Goal: Book appointment/travel/reservation

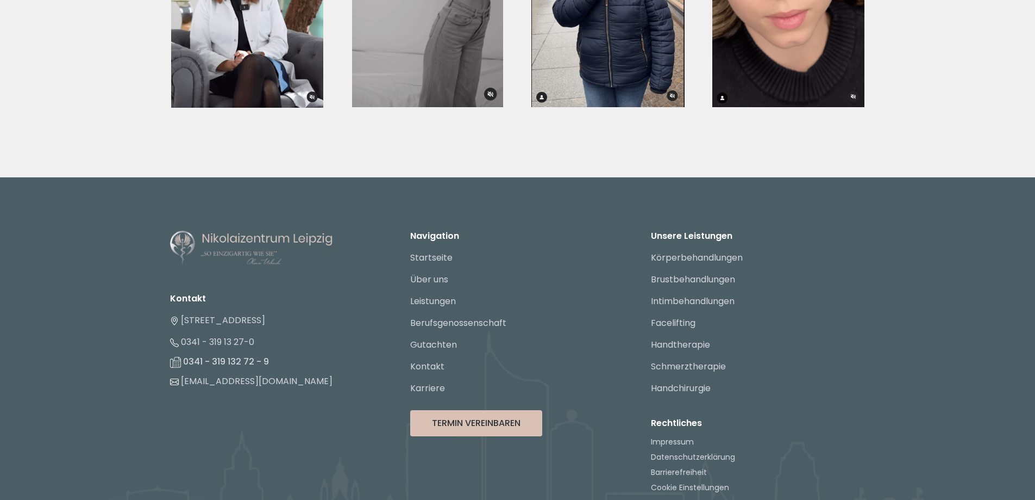
scroll to position [4090, 0]
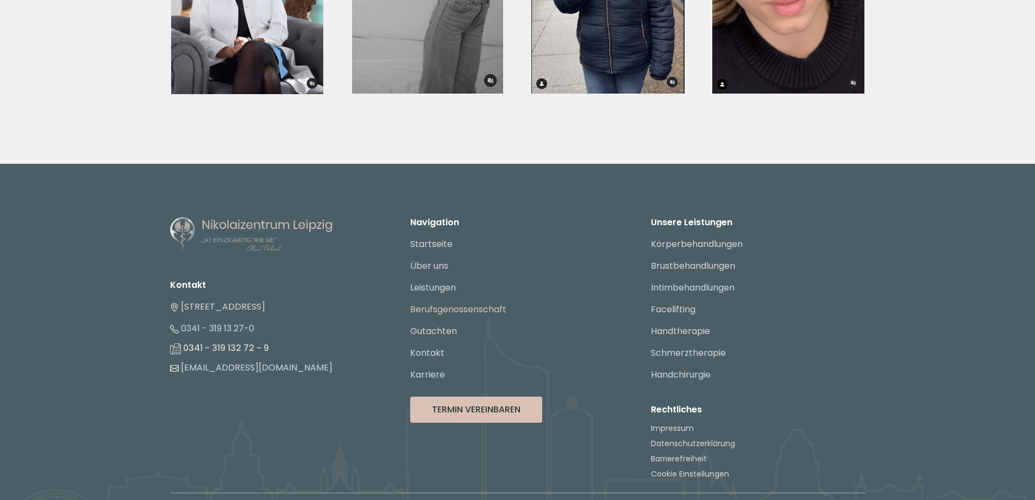
click at [453, 303] on link "Berufsgenossenschaft" at bounding box center [458, 309] width 96 height 13
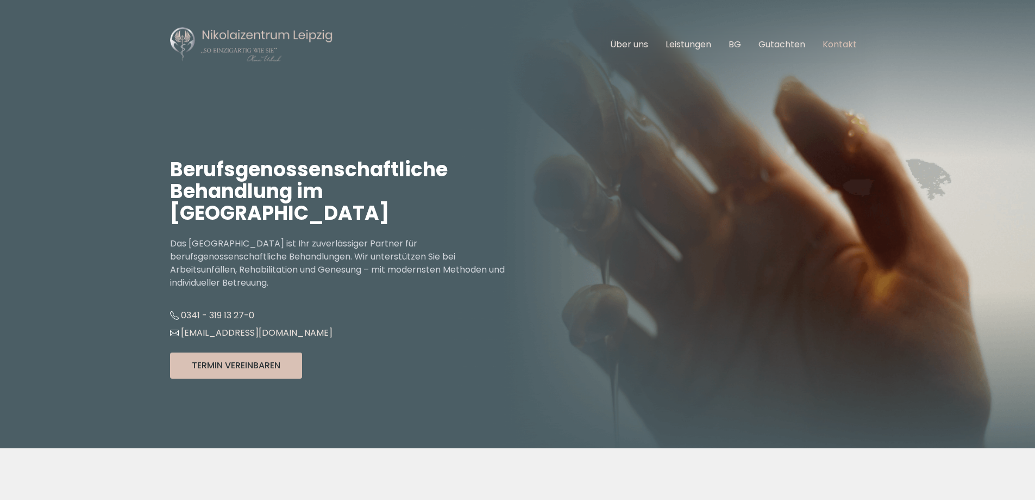
click at [846, 41] on link "Kontakt" at bounding box center [840, 44] width 34 height 13
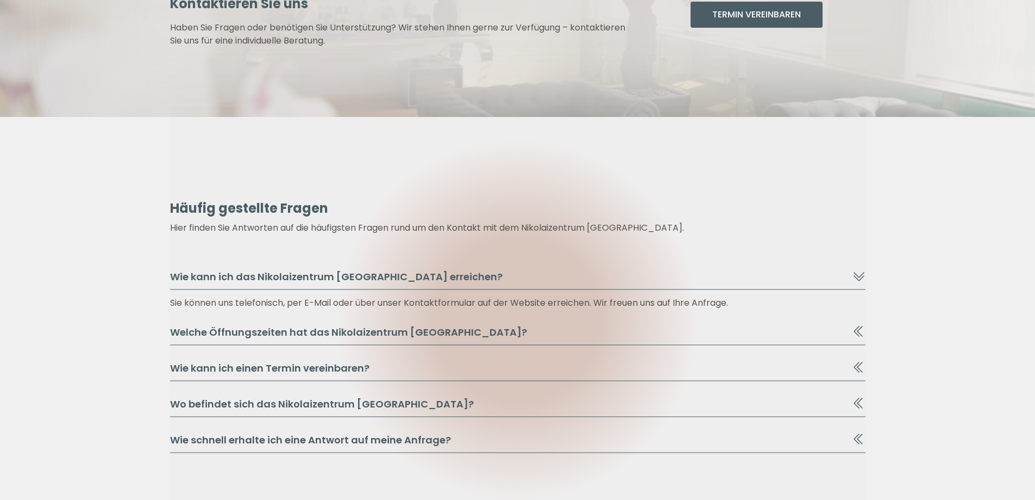
scroll to position [1147, 0]
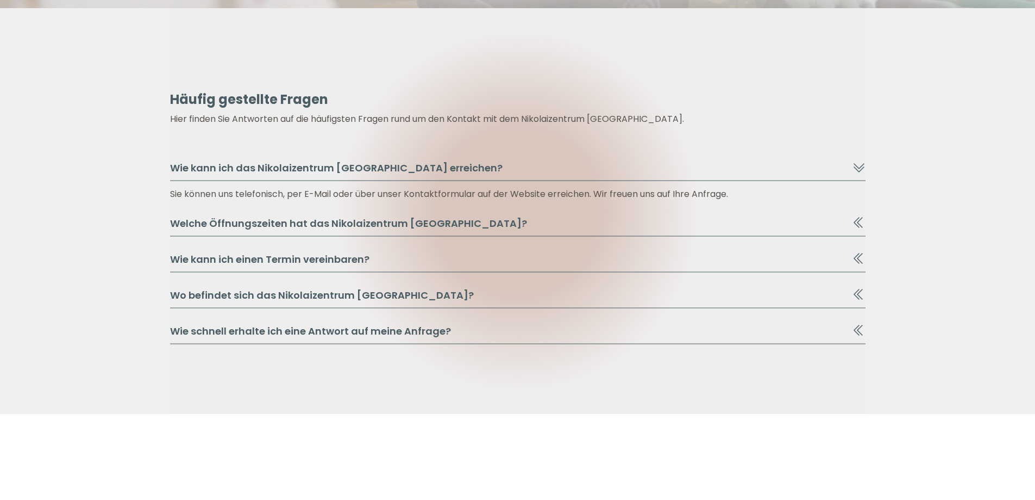
click at [857, 291] on icon at bounding box center [857, 294] width 6 height 11
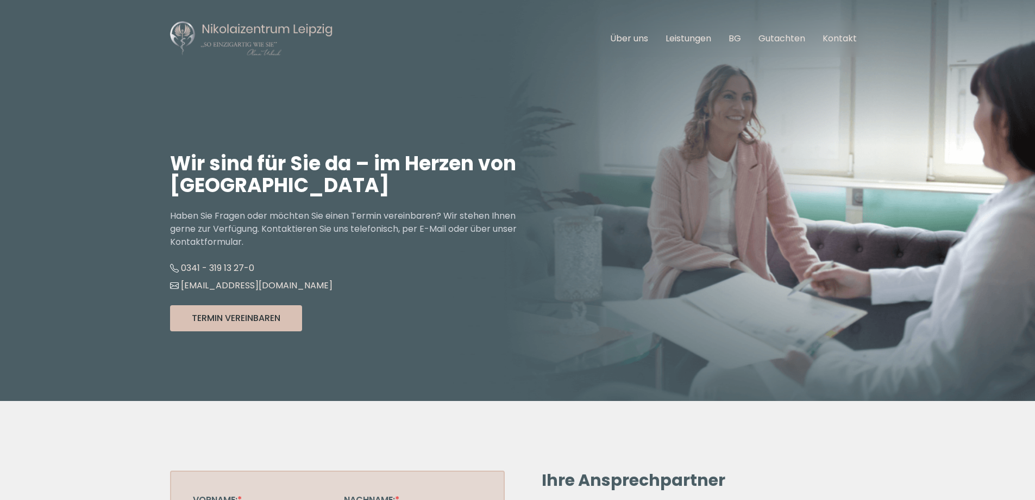
scroll to position [0, 0]
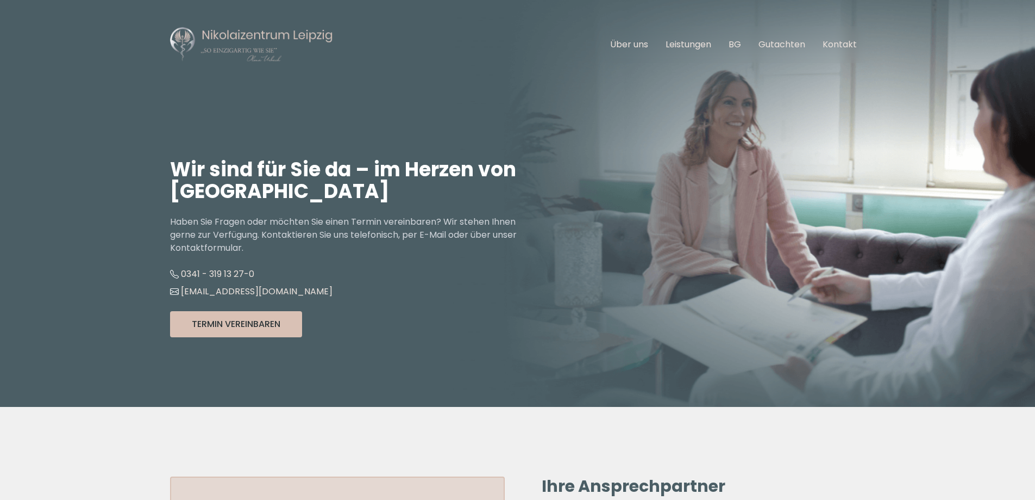
click at [248, 39] on img at bounding box center [251, 44] width 163 height 37
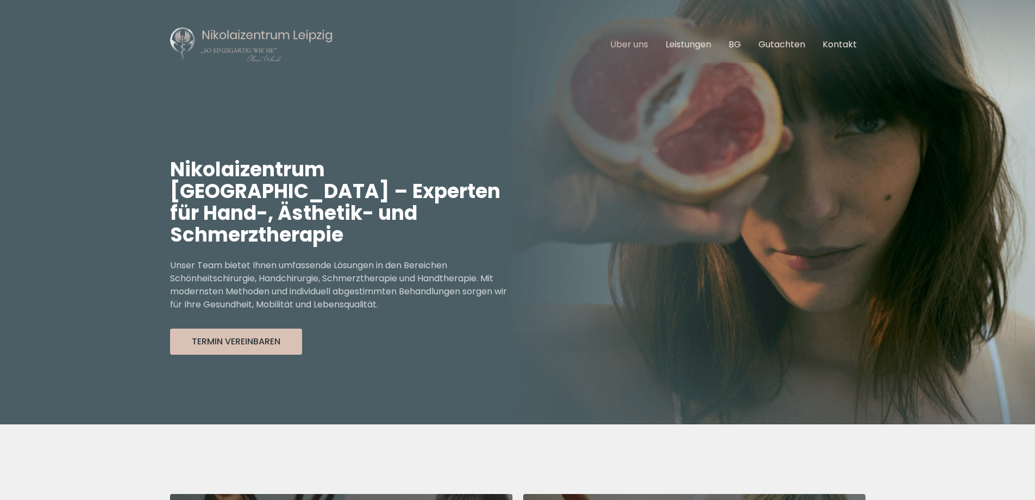
click at [627, 44] on link "Über uns" at bounding box center [629, 44] width 38 height 13
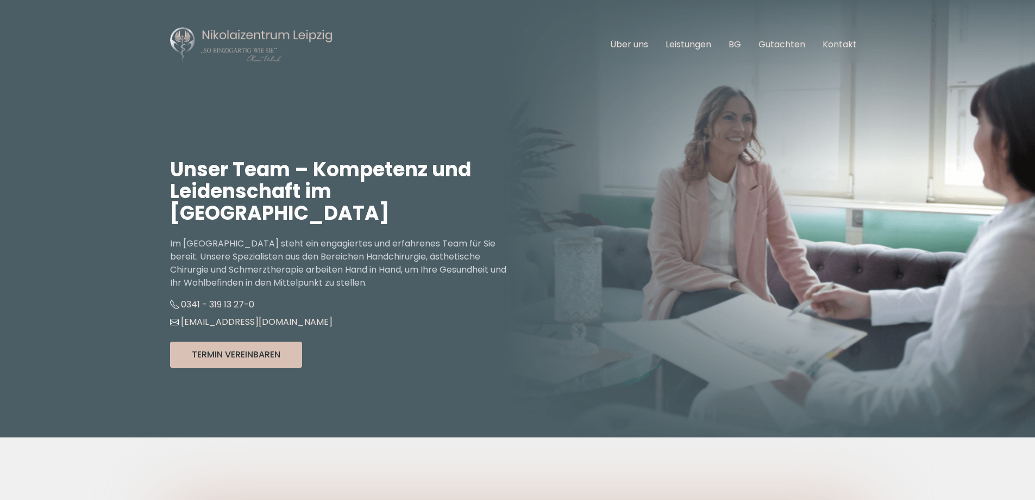
scroll to position [54, 0]
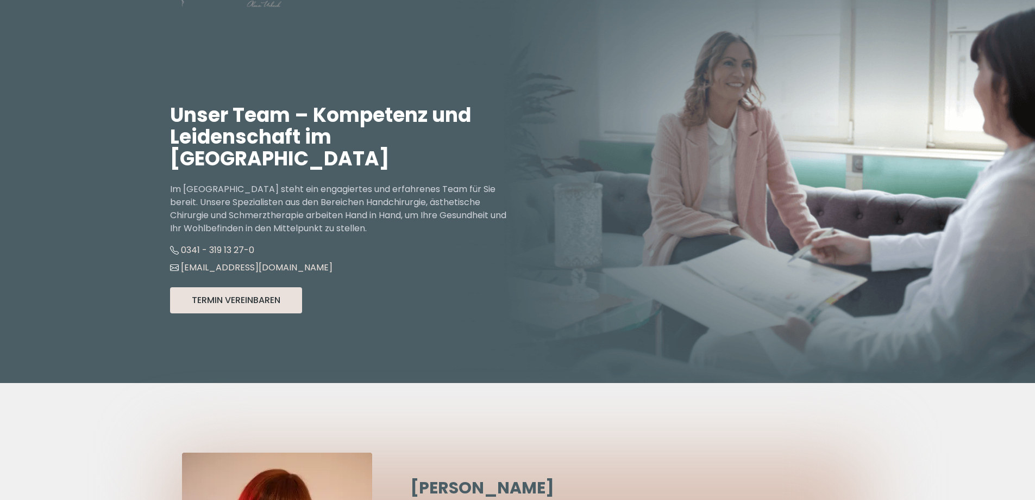
click at [236, 287] on button "Termin Vereinbaren" at bounding box center [236, 300] width 132 height 26
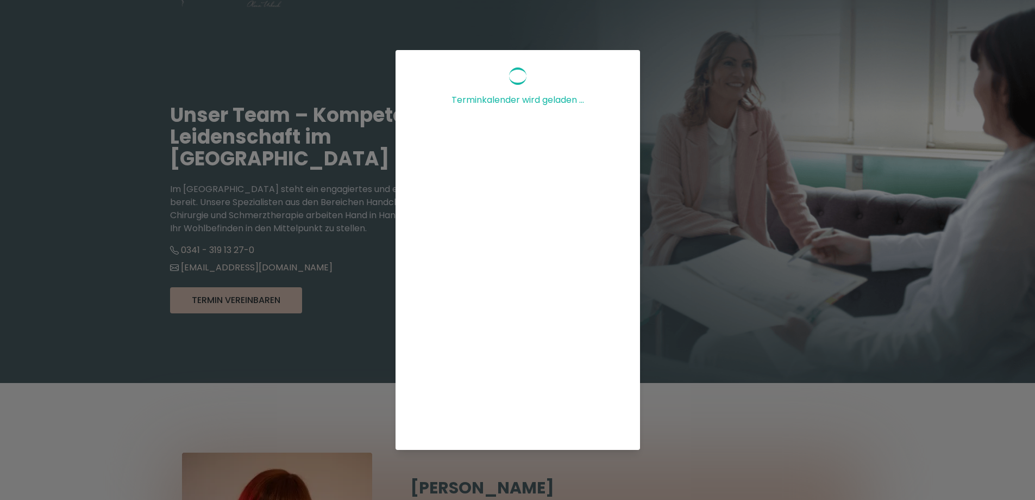
scroll to position [0, 0]
click at [827, 452] on div "Terminkalender wird geladen ..." at bounding box center [517, 250] width 1035 height 500
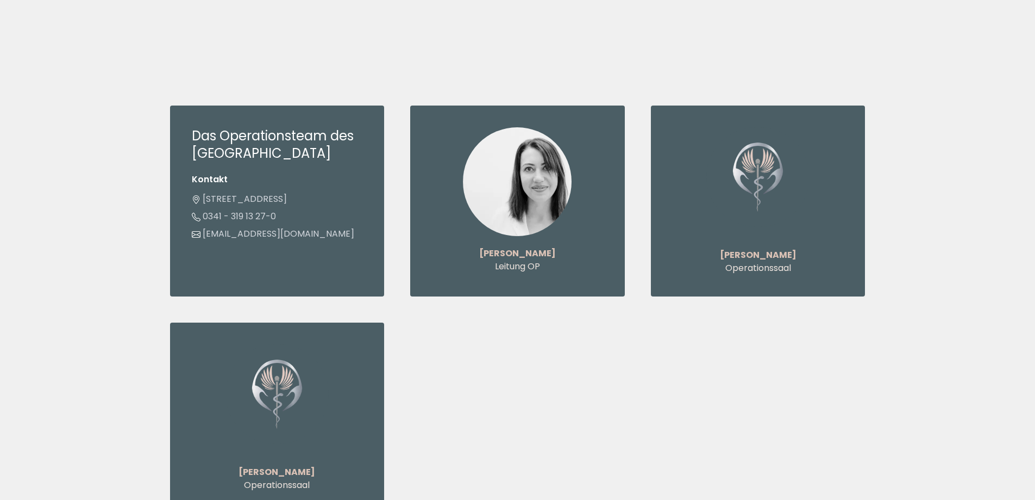
scroll to position [2881, 0]
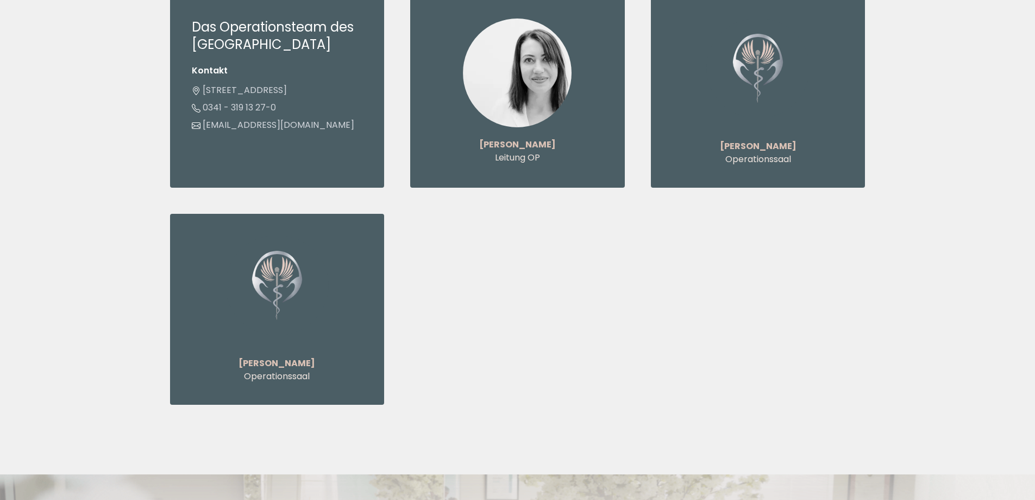
click at [477, 384] on section "Das Operationsteam des [GEOGRAPHIC_DATA][STREET_ADDRESS] 13 27-0 [EMAIL_ADDRESS…" at bounding box center [518, 200] width 696 height 547
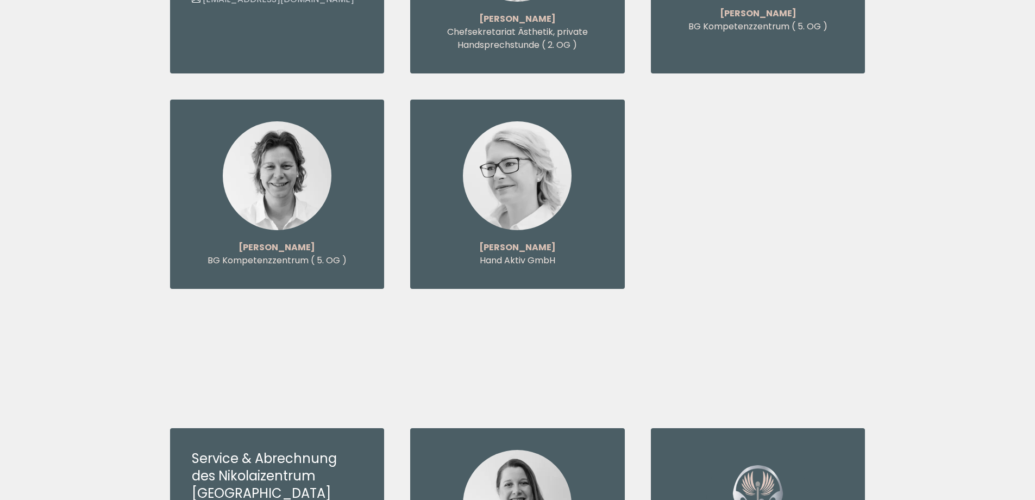
scroll to position [1739, 0]
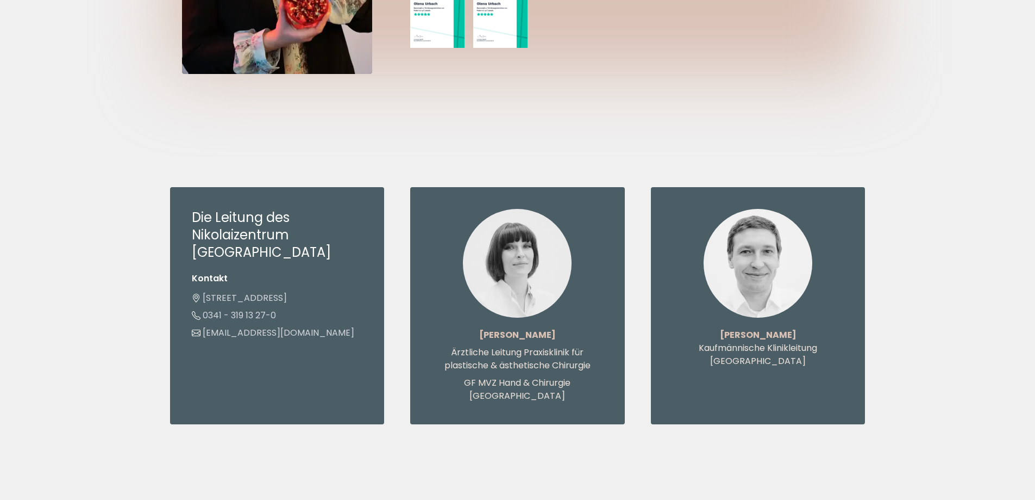
scroll to position [761, 0]
